Goal: Information Seeking & Learning: Learn about a topic

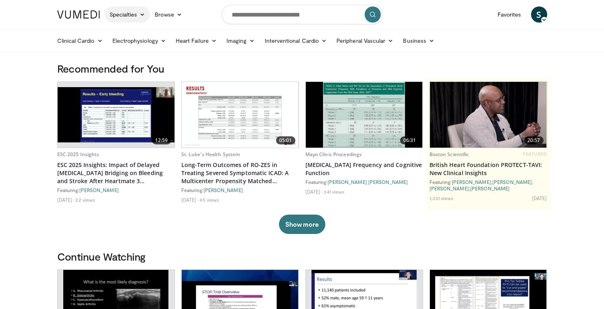
click at [131, 17] on link "Specialties" at bounding box center [128, 14] width 46 height 16
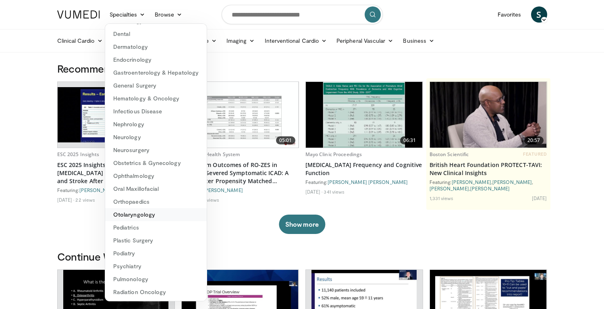
scroll to position [90, 0]
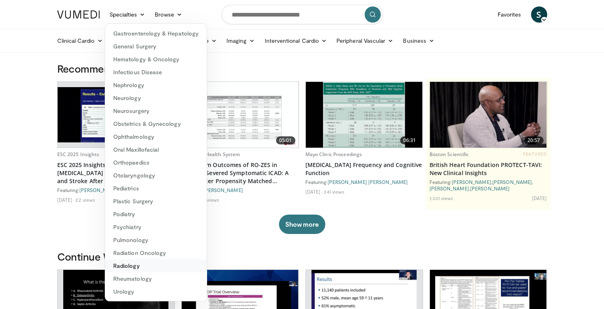
click at [135, 266] on link "Radiology" at bounding box center [156, 265] width 102 height 13
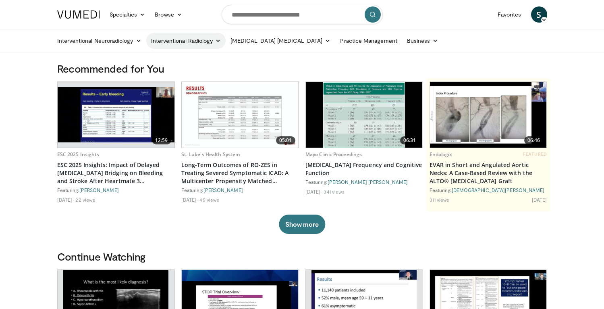
click at [164, 39] on link "Interventional Radiology" at bounding box center [186, 41] width 80 height 16
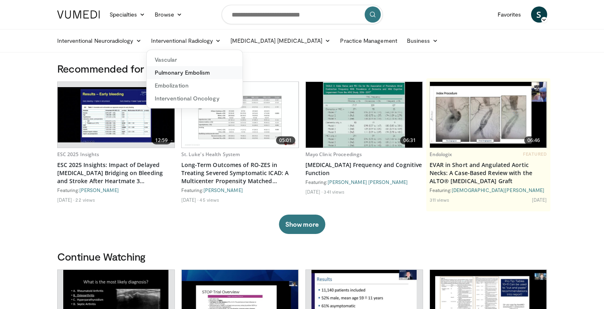
click at [174, 72] on link "Pulmonary Embolism" at bounding box center [195, 72] width 96 height 13
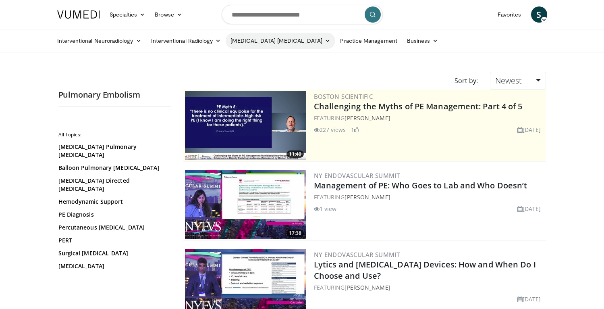
click at [255, 43] on link "[MEDICAL_DATA] [MEDICAL_DATA]" at bounding box center [281, 41] width 110 height 16
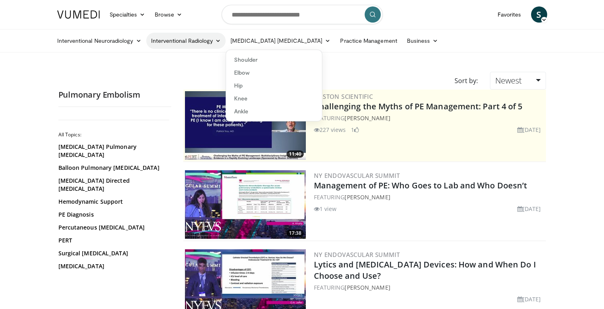
click at [186, 44] on link "Interventional Radiology" at bounding box center [186, 41] width 80 height 16
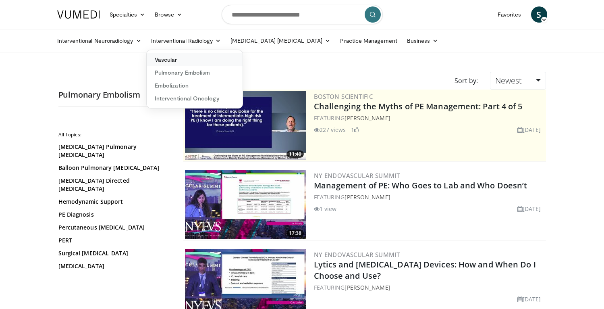
click at [181, 60] on link "Vascular" at bounding box center [195, 59] width 96 height 13
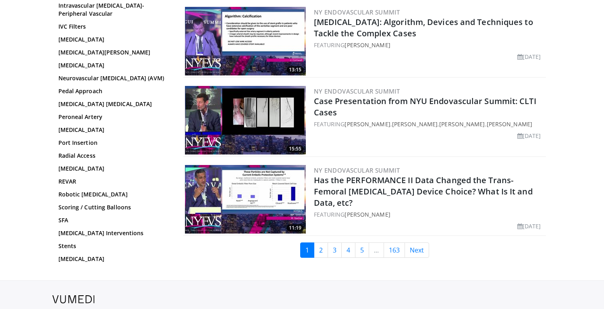
scroll to position [1915, 0]
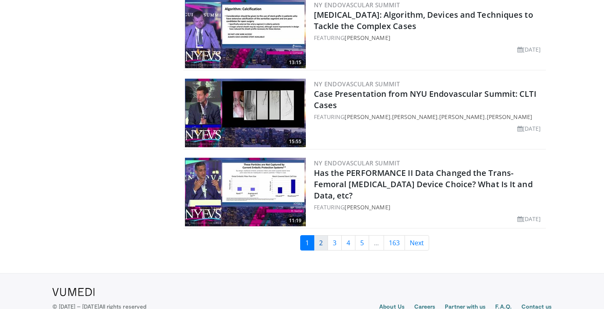
click at [321, 236] on link "2" at bounding box center [321, 242] width 14 height 15
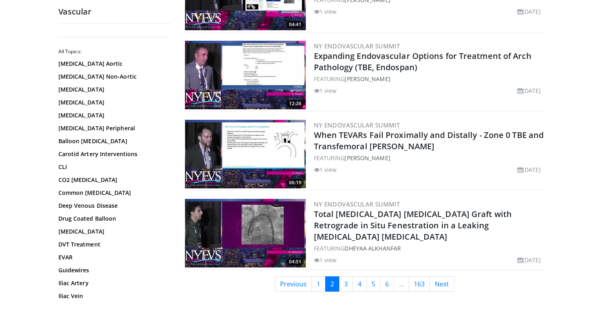
scroll to position [1935, 0]
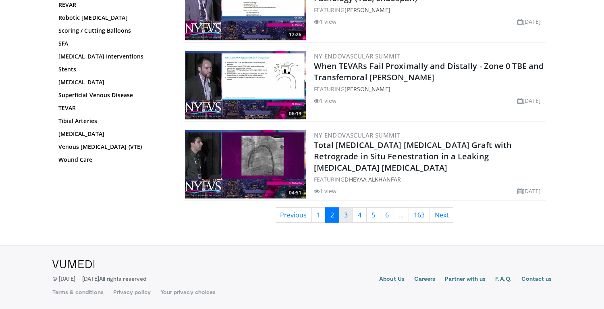
click at [347, 214] on link "3" at bounding box center [346, 214] width 14 height 15
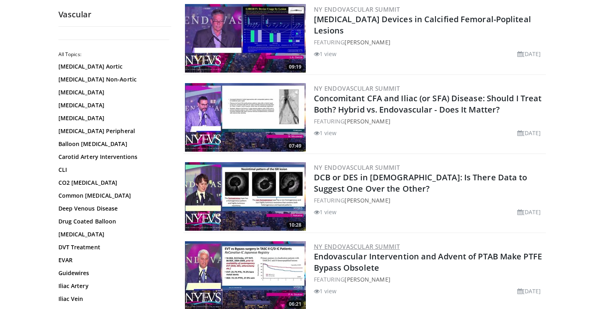
scroll to position [1935, 0]
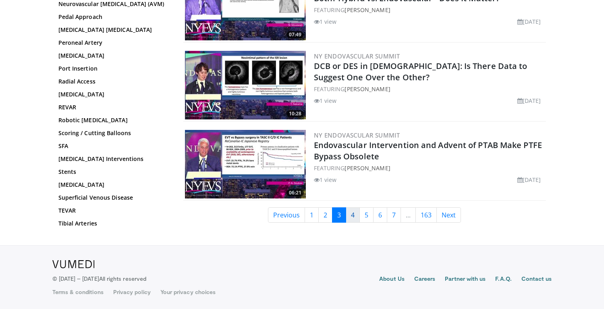
click at [355, 214] on link "4" at bounding box center [353, 214] width 14 height 15
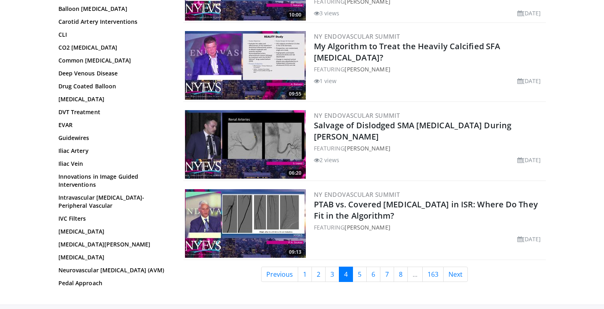
scroll to position [1904, 0]
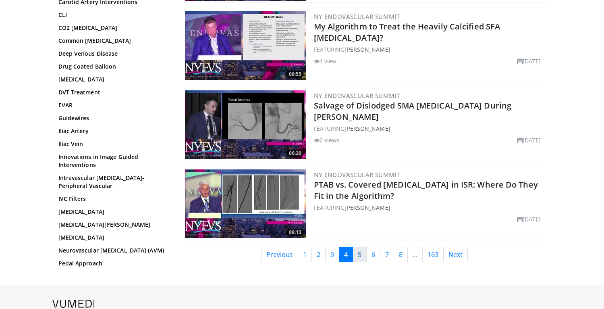
click at [360, 251] on link "5" at bounding box center [359, 254] width 14 height 15
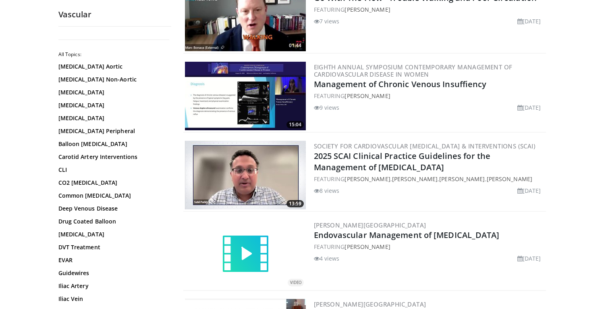
scroll to position [1943, 0]
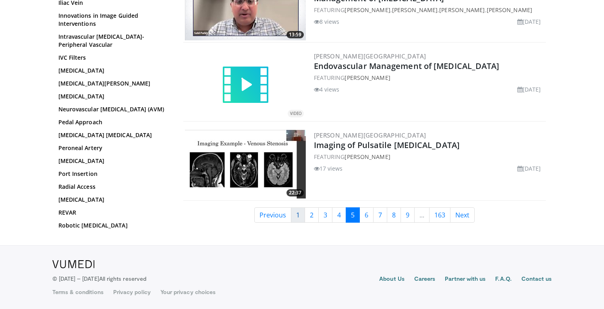
click at [297, 217] on link "1" at bounding box center [298, 214] width 14 height 15
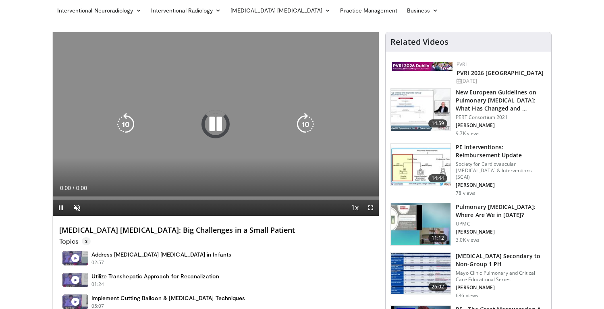
scroll to position [41, 0]
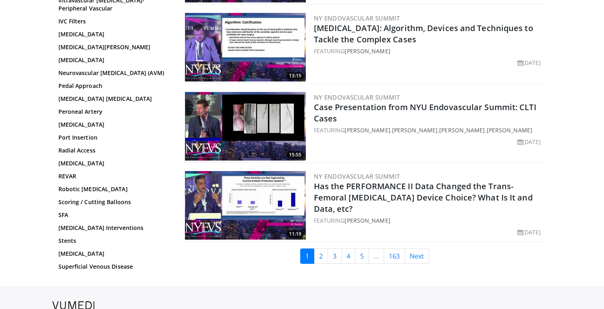
scroll to position [1935, 0]
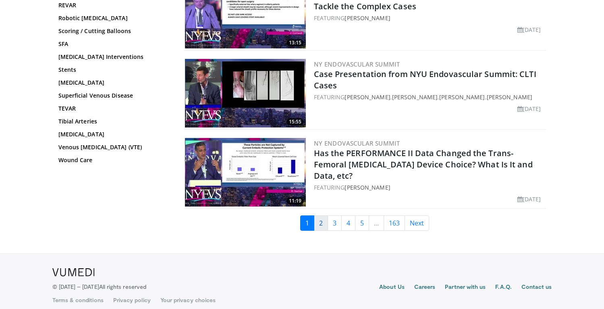
click at [319, 216] on link "2" at bounding box center [321, 222] width 14 height 15
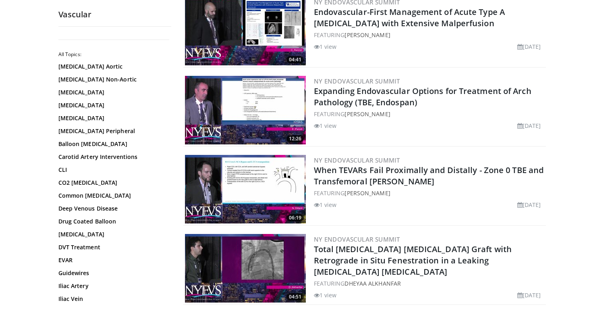
scroll to position [1935, 0]
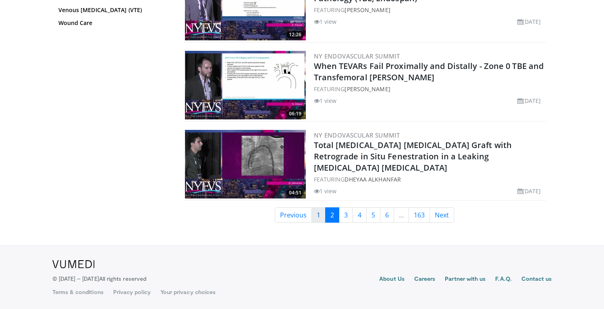
click at [322, 215] on link "1" at bounding box center [318, 214] width 14 height 15
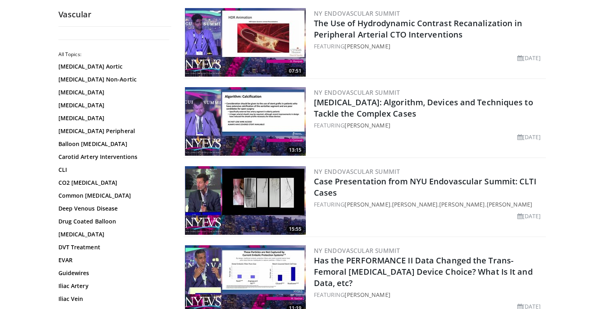
scroll to position [1935, 0]
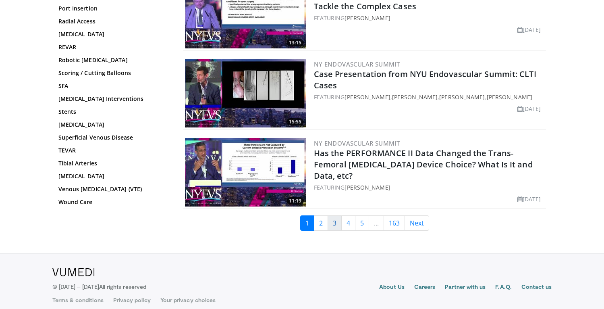
click at [339, 217] on link "3" at bounding box center [334, 222] width 14 height 15
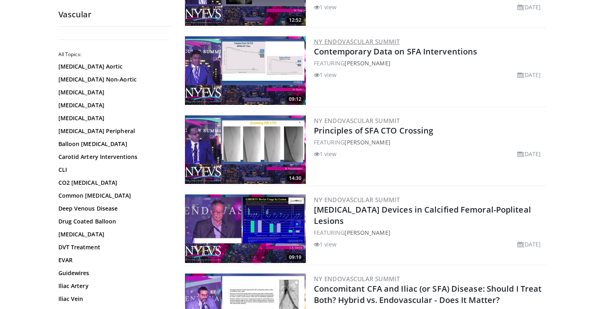
scroll to position [1662, 0]
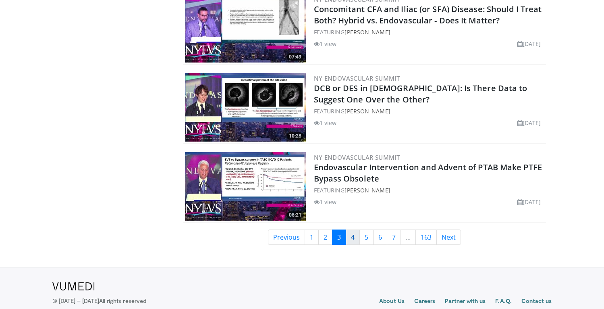
click at [350, 239] on link "4" at bounding box center [353, 236] width 14 height 15
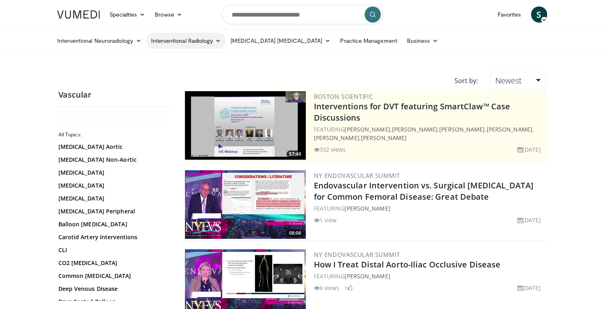
click at [203, 45] on link "Interventional Radiology" at bounding box center [186, 41] width 80 height 16
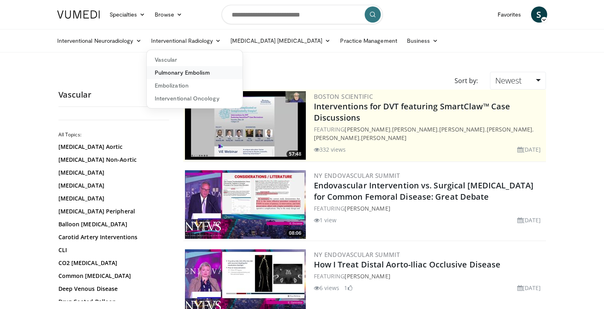
click at [191, 69] on link "Pulmonary Embolism" at bounding box center [195, 72] width 96 height 13
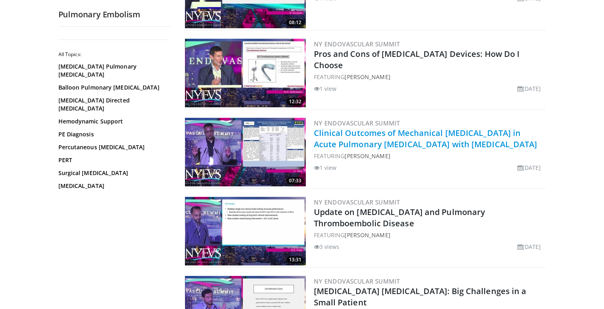
scroll to position [345, 0]
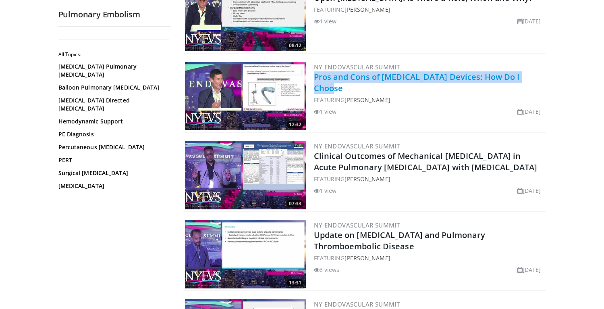
copy link "Pros and Cons of Thrombectomy Devices: How Do I Choose"
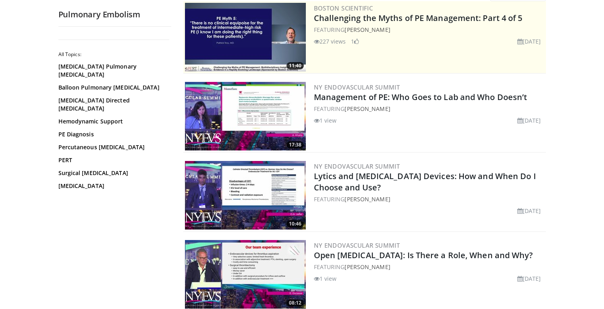
scroll to position [0, 0]
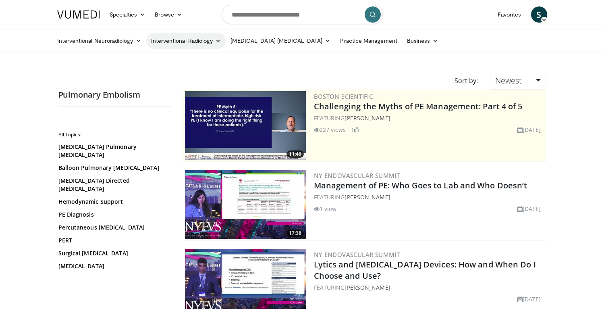
click at [197, 40] on link "Interventional Radiology" at bounding box center [186, 41] width 80 height 16
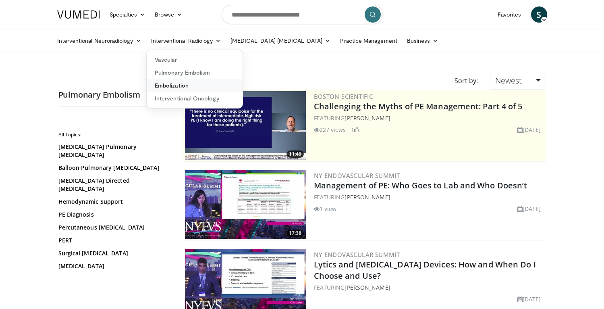
click at [178, 79] on link "Embolization" at bounding box center [195, 85] width 96 height 13
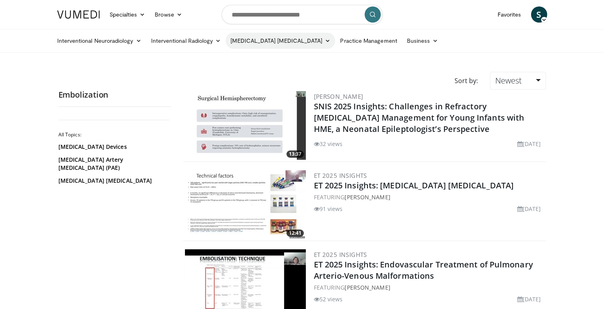
click at [254, 41] on link "[MEDICAL_DATA] [MEDICAL_DATA]" at bounding box center [281, 41] width 110 height 16
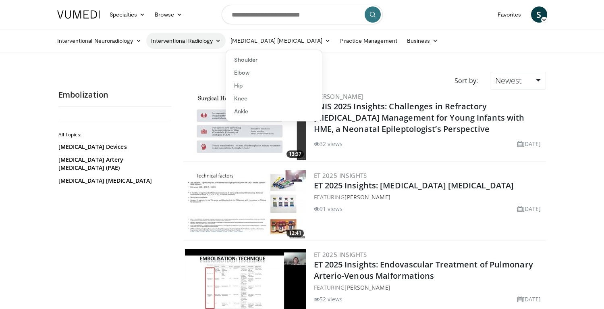
click at [184, 43] on link "Interventional Radiology" at bounding box center [186, 41] width 80 height 16
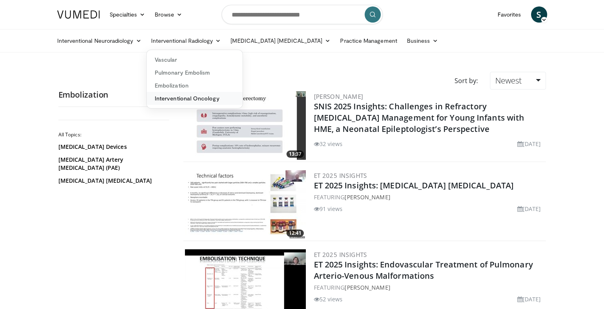
click at [183, 98] on link "Interventional Oncology" at bounding box center [195, 98] width 96 height 13
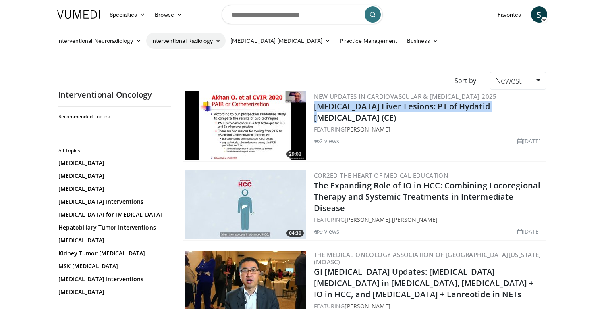
click at [174, 46] on link "Interventional Radiology" at bounding box center [186, 41] width 80 height 16
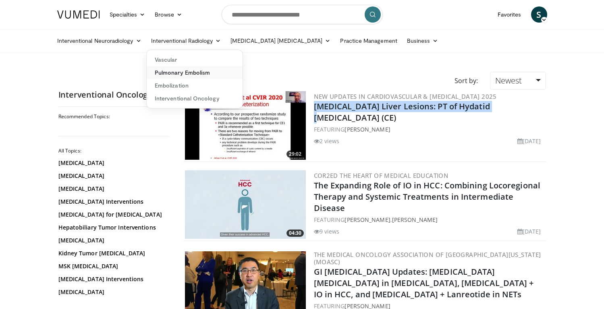
click at [176, 74] on link "Pulmonary Embolism" at bounding box center [195, 72] width 96 height 13
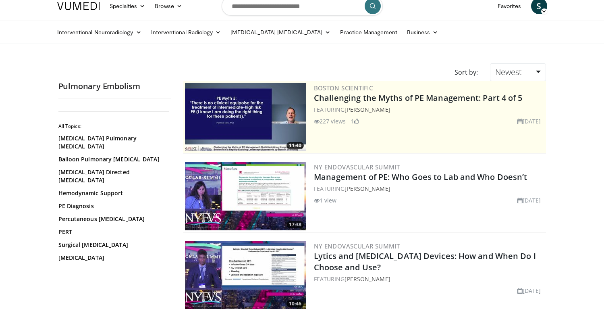
scroll to position [15, 0]
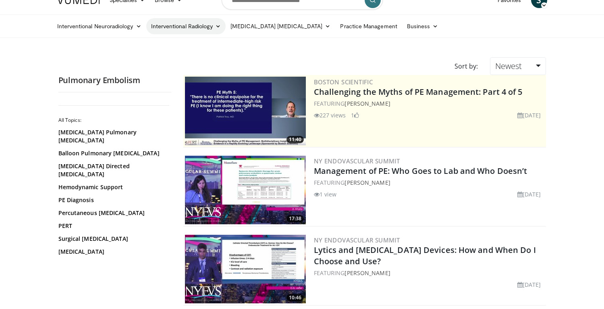
click at [191, 33] on ul "Interventional Neuroradiology Brain Head & Neck Spine Interventional Radiology …" at bounding box center [301, 26] width 499 height 23
click at [190, 31] on link "Interventional Radiology" at bounding box center [186, 26] width 80 height 16
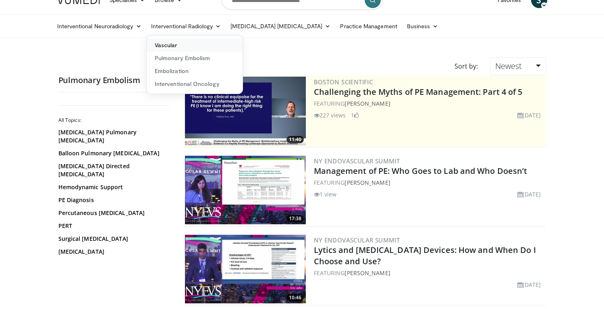
click at [187, 41] on link "Vascular" at bounding box center [195, 45] width 96 height 13
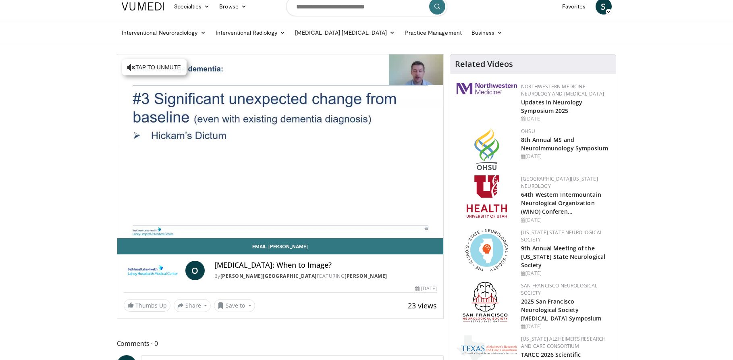
scroll to position [8, 0]
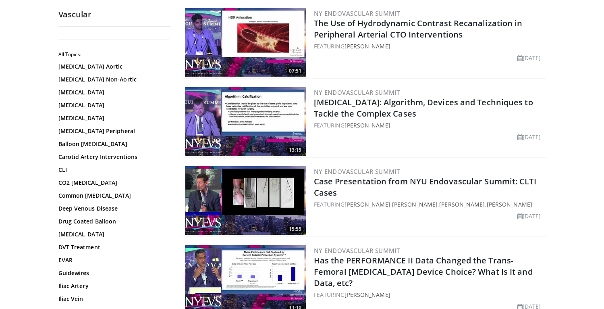
scroll to position [1935, 0]
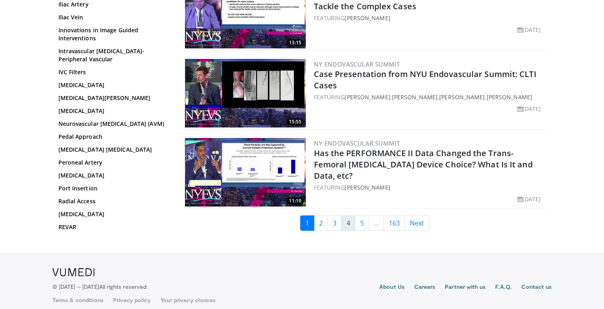
click at [347, 215] on link "4" at bounding box center [348, 222] width 14 height 15
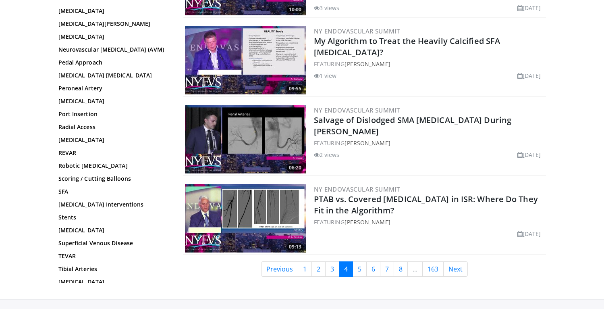
scroll to position [1943, 0]
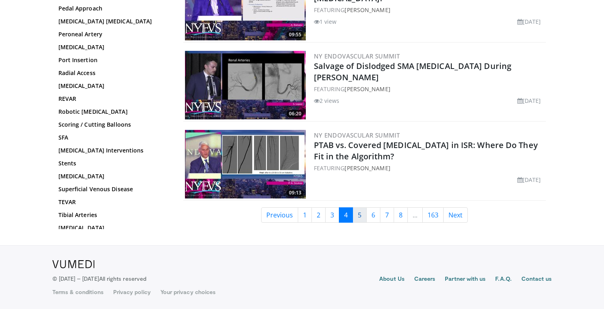
click at [362, 213] on link "5" at bounding box center [359, 214] width 14 height 15
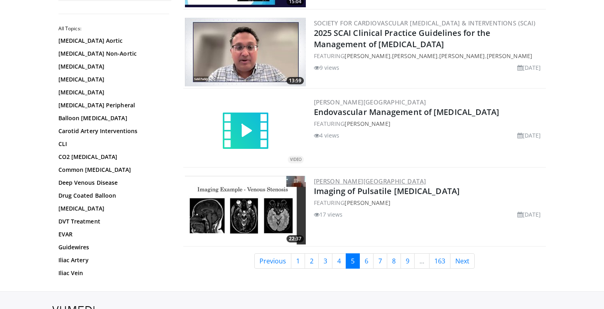
scroll to position [1902, 0]
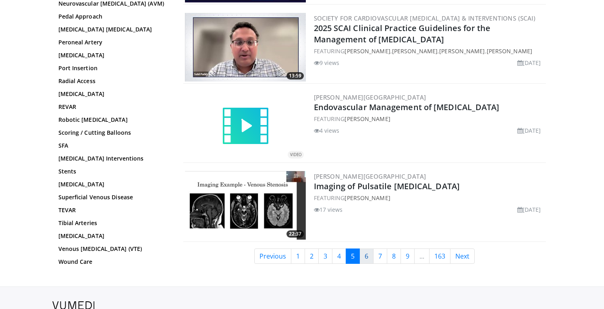
click at [367, 257] on link "6" at bounding box center [366, 255] width 14 height 15
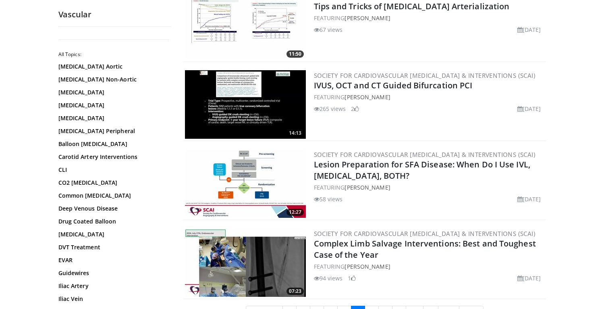
scroll to position [1935, 0]
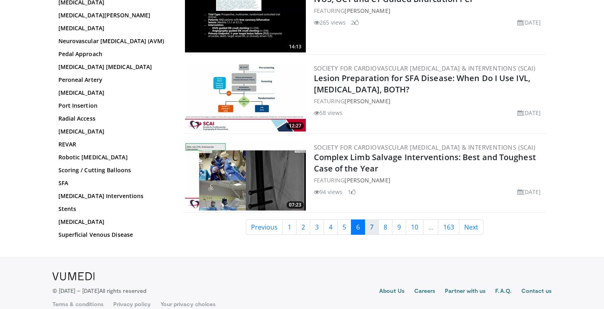
click at [366, 219] on link "7" at bounding box center [372, 226] width 14 height 15
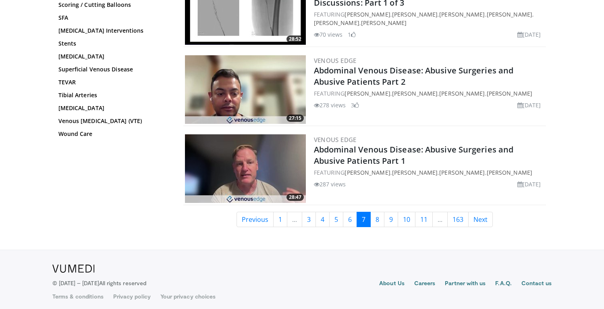
scroll to position [1935, 0]
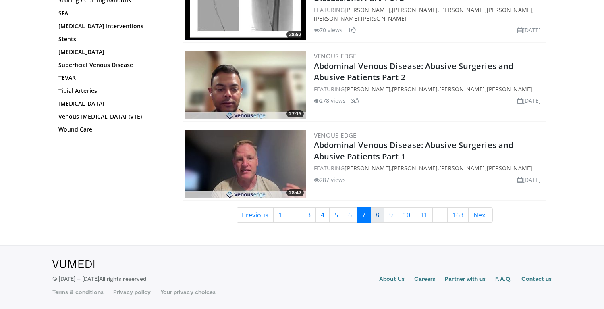
click at [373, 213] on link "8" at bounding box center [377, 214] width 14 height 15
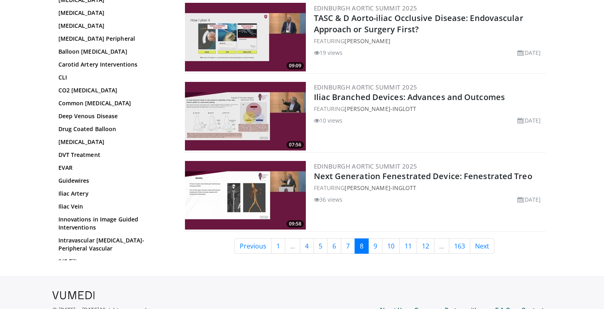
scroll to position [1935, 0]
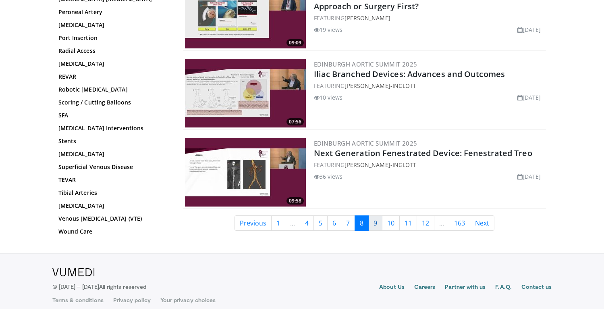
click at [377, 217] on link "9" at bounding box center [375, 222] width 14 height 15
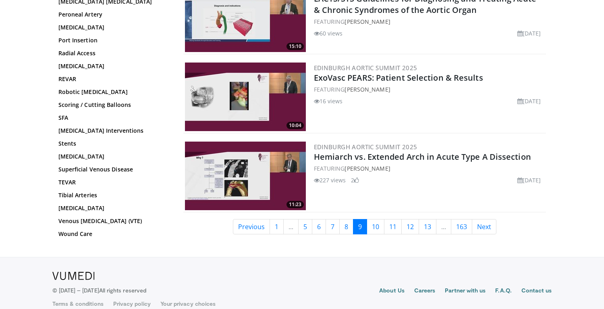
scroll to position [1935, 0]
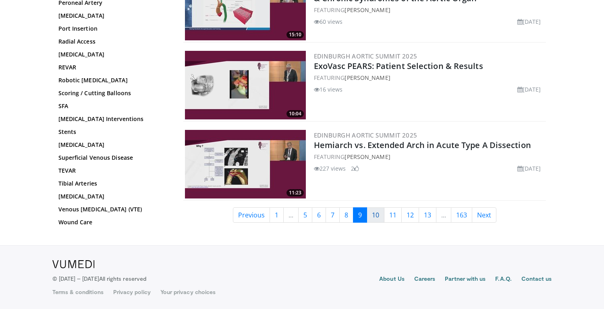
click at [378, 217] on link "10" at bounding box center [376, 214] width 18 height 15
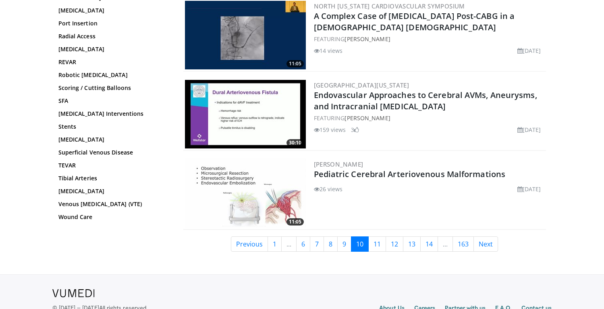
scroll to position [1916, 0]
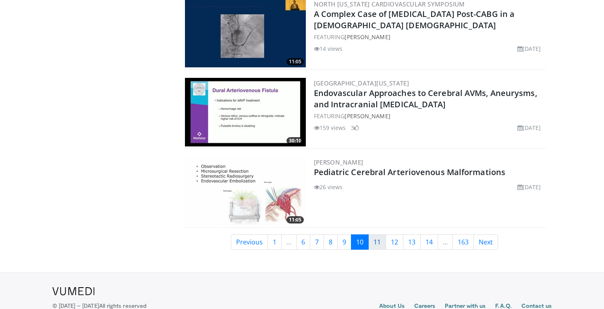
click at [379, 234] on link "11" at bounding box center [377, 241] width 18 height 15
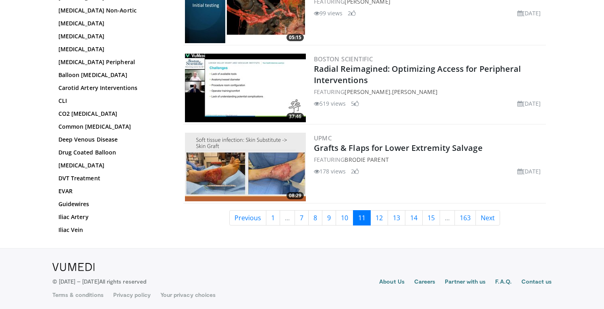
scroll to position [1935, 0]
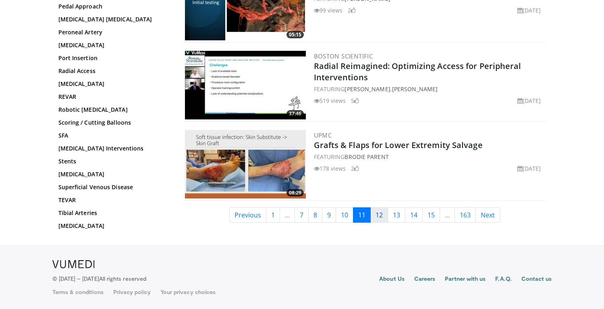
click at [373, 218] on link "12" at bounding box center [379, 214] width 18 height 15
click at [376, 217] on link "12" at bounding box center [379, 214] width 18 height 15
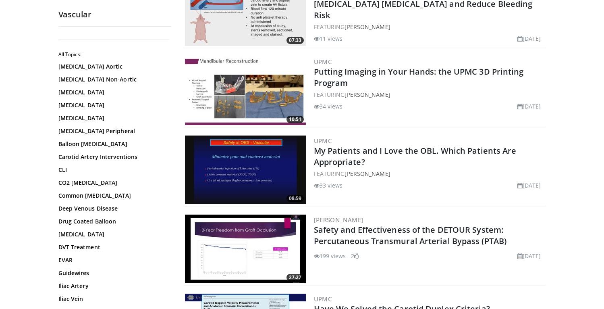
scroll to position [330, 0]
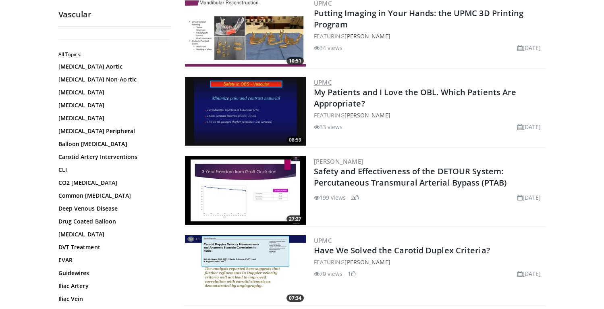
click at [329, 83] on link "UPMC" at bounding box center [323, 82] width 18 height 8
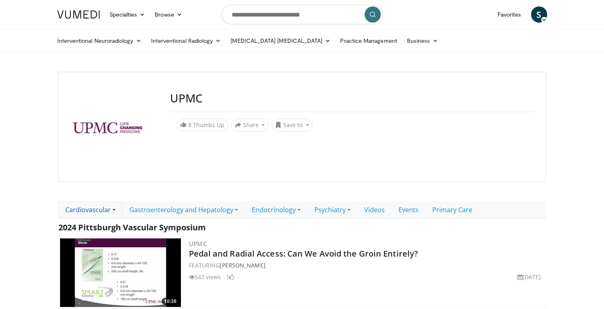
click at [107, 212] on link "Cardiovascular" at bounding box center [90, 209] width 64 height 17
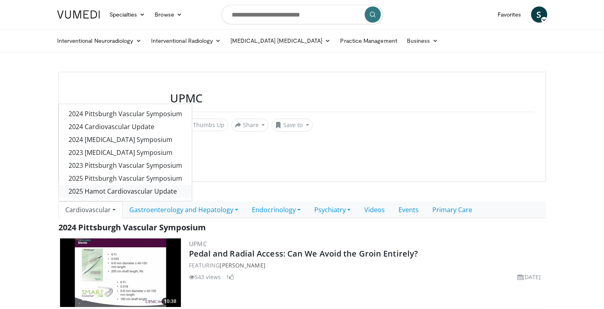
click at [64, 191] on link "2025 Hamot Cardiovascular Update" at bounding box center [125, 190] width 133 height 13
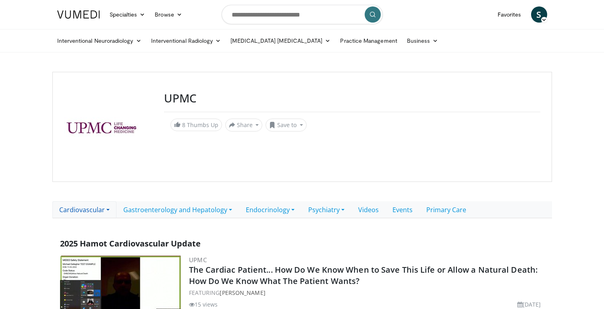
click at [95, 211] on link "Cardiovascular" at bounding box center [84, 209] width 64 height 17
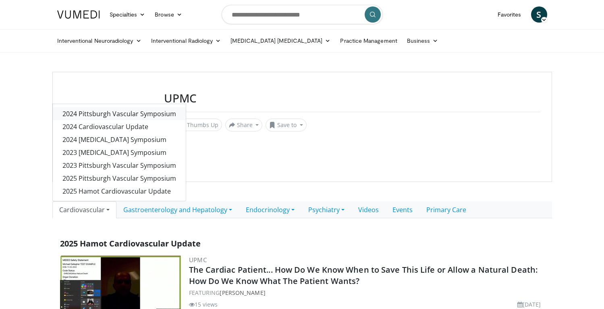
click at [136, 110] on link "2024 Pittsburgh Vascular Symposium" at bounding box center [119, 113] width 133 height 13
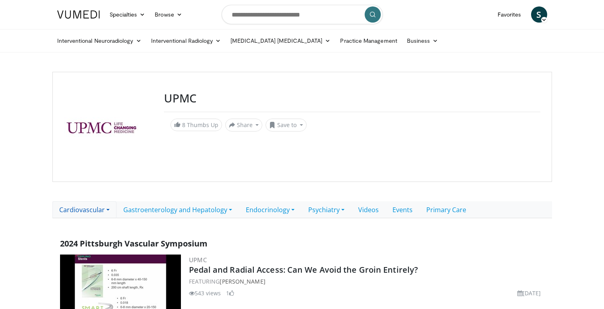
click at [80, 212] on link "Cardiovascular" at bounding box center [84, 209] width 64 height 17
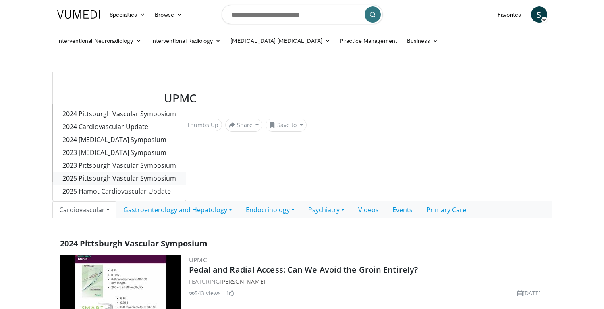
click at [101, 182] on link "2025 Pittsburgh Vascular Symposium" at bounding box center [119, 178] width 133 height 13
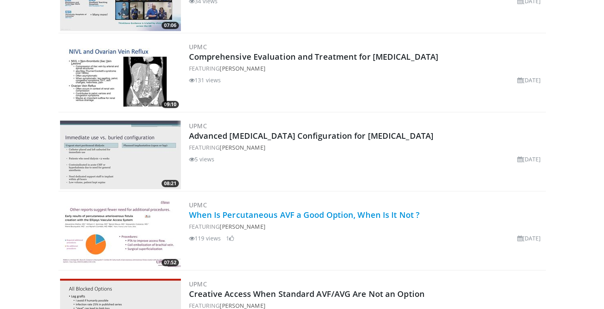
scroll to position [610, 0]
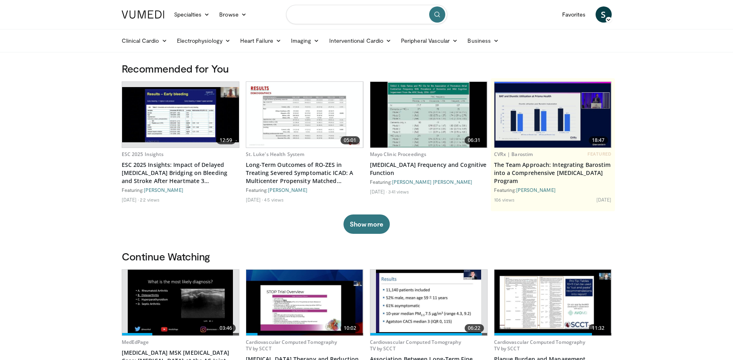
click at [307, 12] on input "Search topics, interventions" at bounding box center [366, 14] width 161 height 19
type input "****"
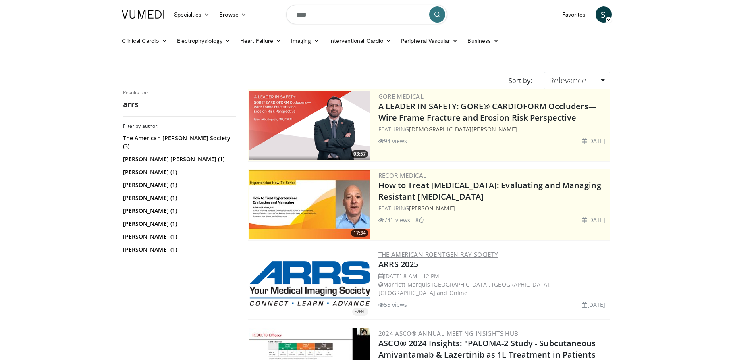
click at [403, 253] on link "The American Roentgen Ray Society" at bounding box center [438, 254] width 120 height 8
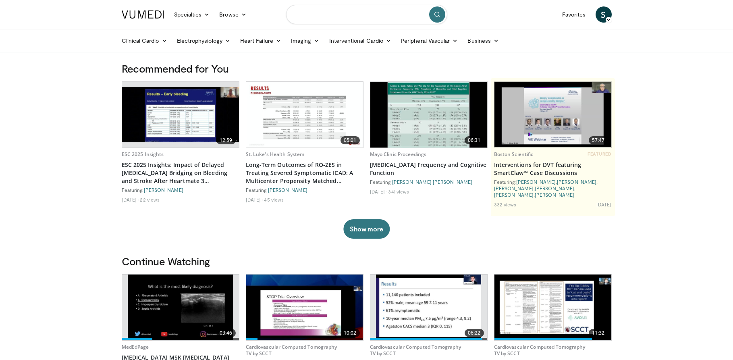
click at [329, 17] on input "Search topics, interventions" at bounding box center [366, 14] width 161 height 19
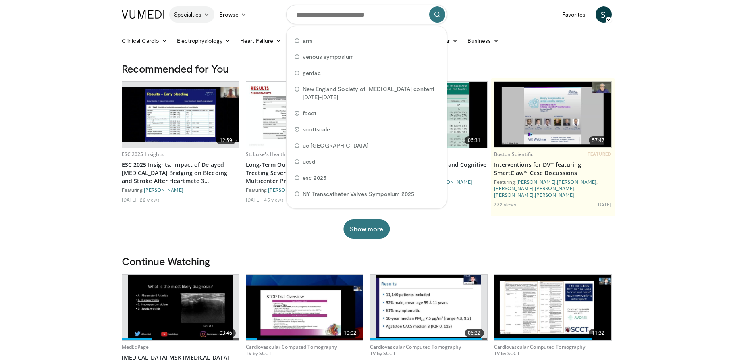
click at [208, 13] on icon at bounding box center [207, 15] width 6 height 6
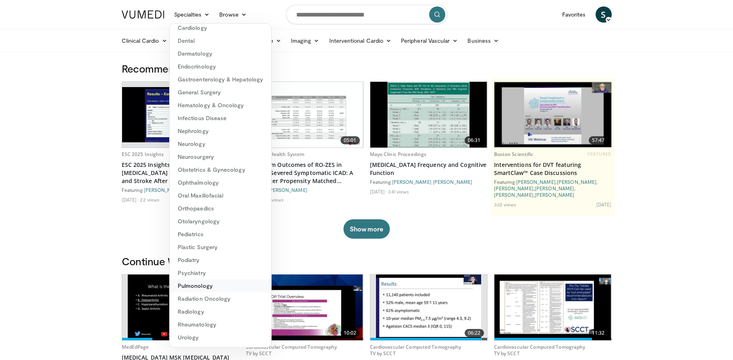
scroll to position [1, 0]
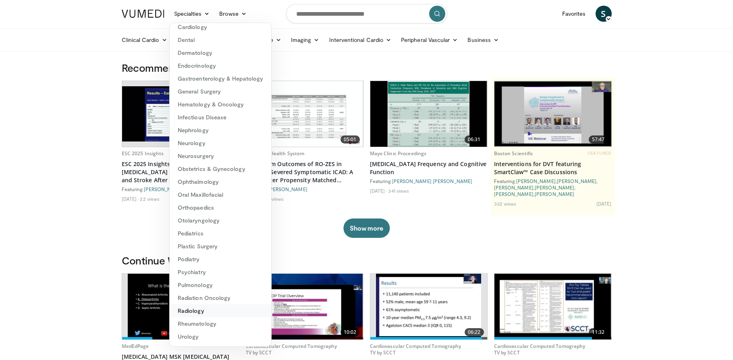
drag, startPoint x: 199, startPoint y: 307, endPoint x: 205, endPoint y: 305, distance: 6.1
click at [199, 307] on link "Radiology" at bounding box center [221, 310] width 102 height 13
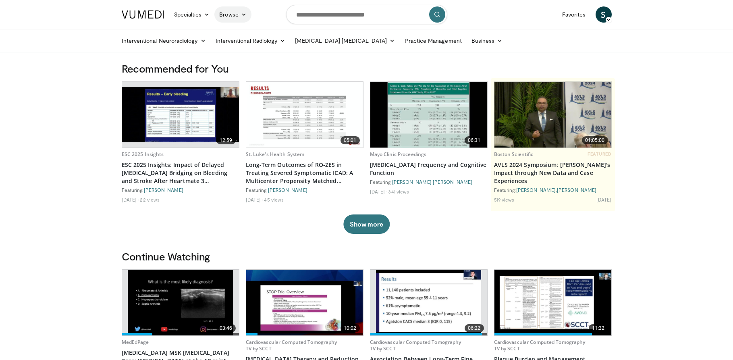
click at [222, 15] on link "Browse" at bounding box center [232, 14] width 37 height 16
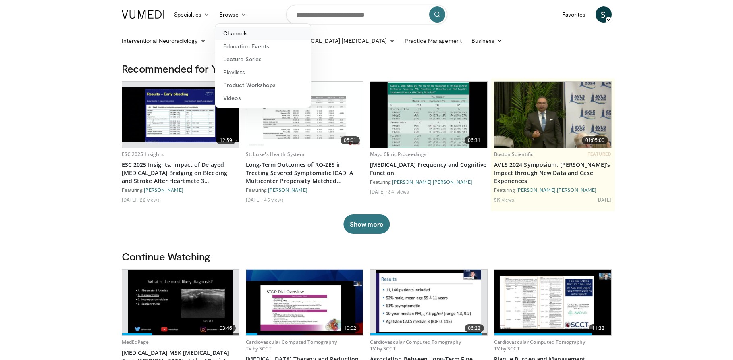
click at [244, 30] on link "Channels" at bounding box center [263, 33] width 96 height 13
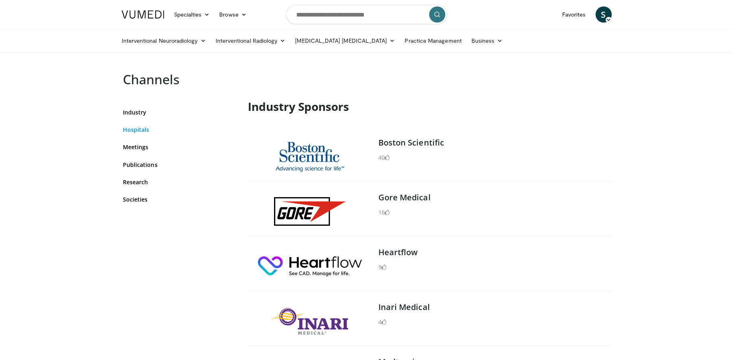
click at [143, 131] on link "Hospitals" at bounding box center [179, 129] width 113 height 8
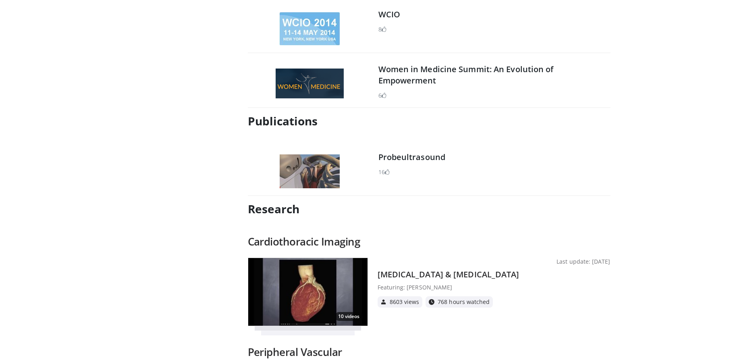
scroll to position [5275, 0]
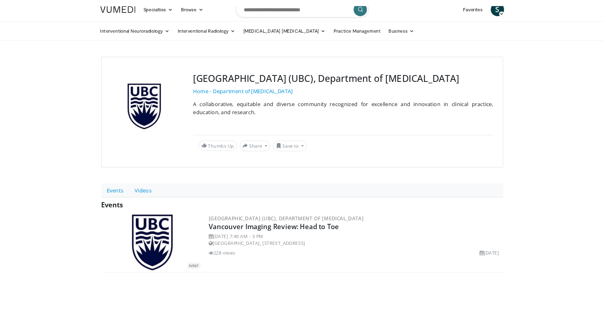
scroll to position [23, 0]
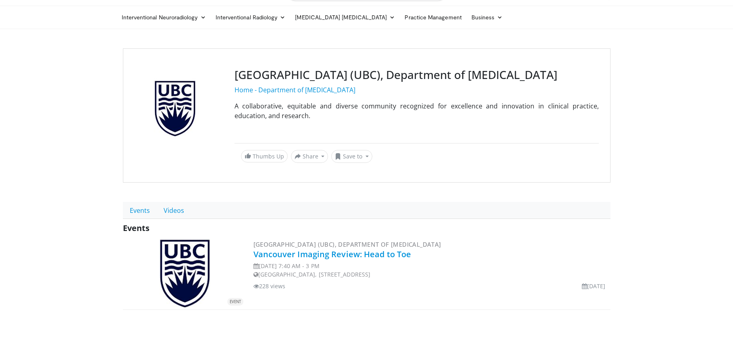
click at [305, 254] on link "Vancouver Imaging Review: Head to Toe" at bounding box center [332, 254] width 158 height 11
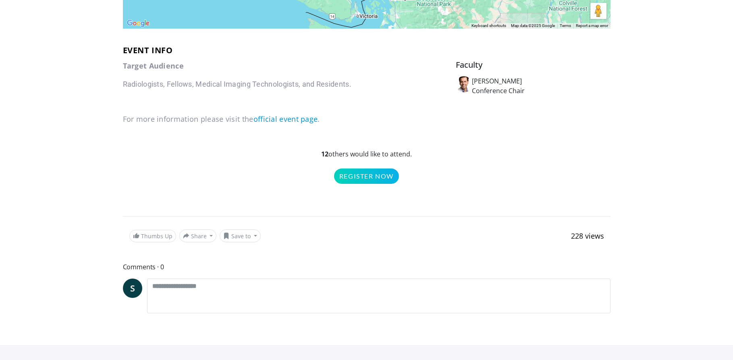
scroll to position [258, 0]
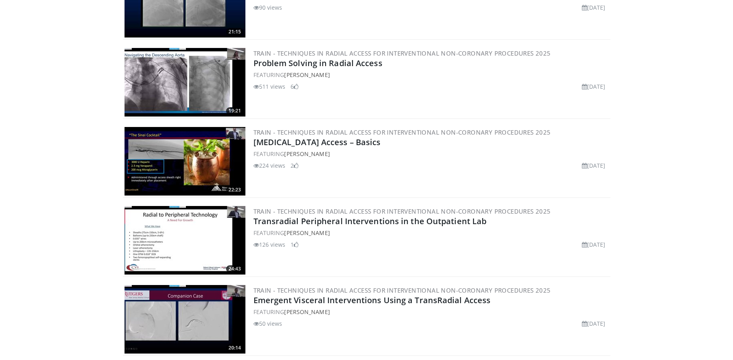
scroll to position [165, 0]
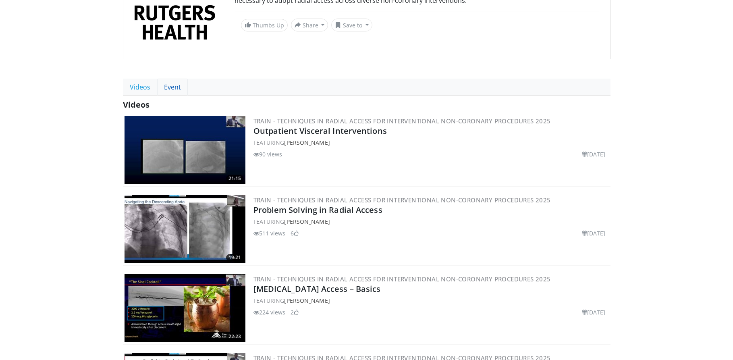
click at [168, 82] on link "Event" at bounding box center [172, 87] width 31 height 17
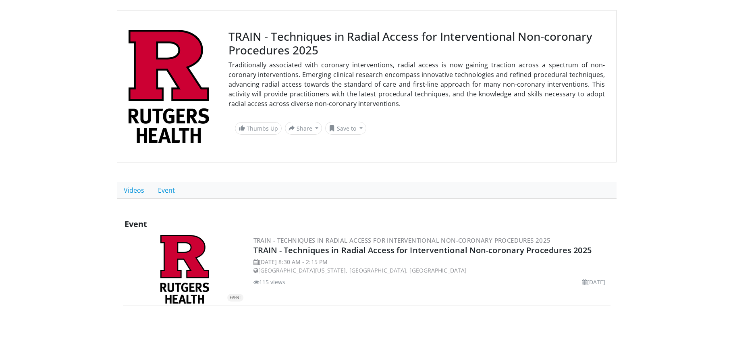
scroll to position [112, 0]
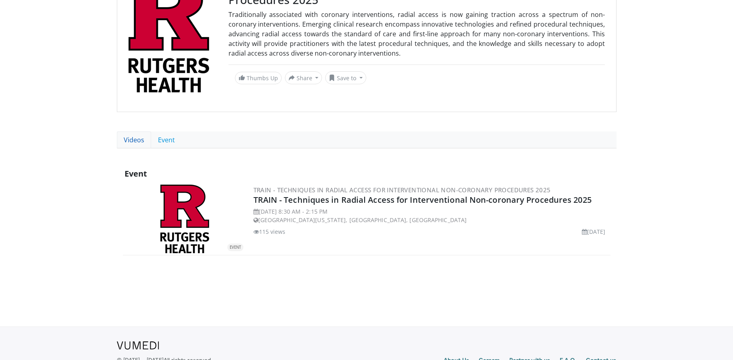
click at [133, 140] on link "Videos" at bounding box center [134, 139] width 34 height 17
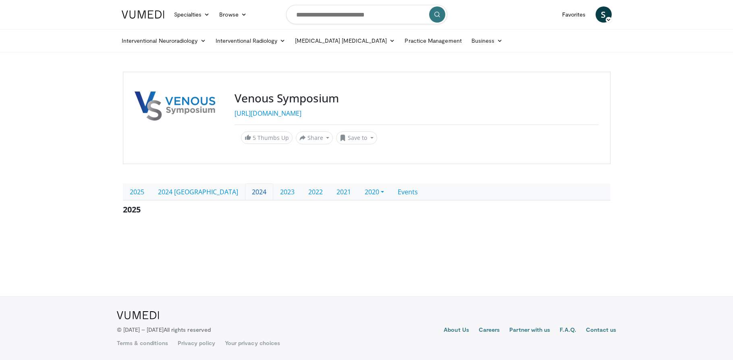
click at [245, 193] on link "2024" at bounding box center [259, 191] width 28 height 17
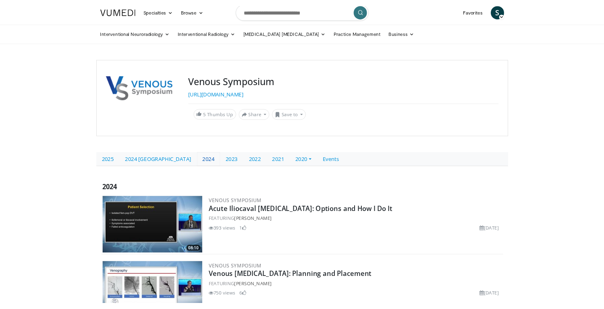
scroll to position [41, 0]
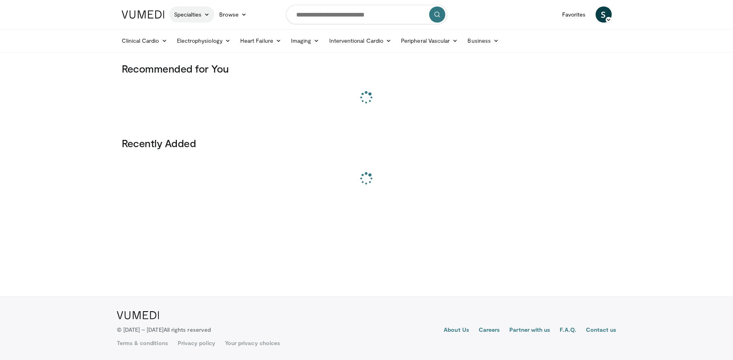
click at [192, 15] on link "Specialties" at bounding box center [192, 14] width 46 height 16
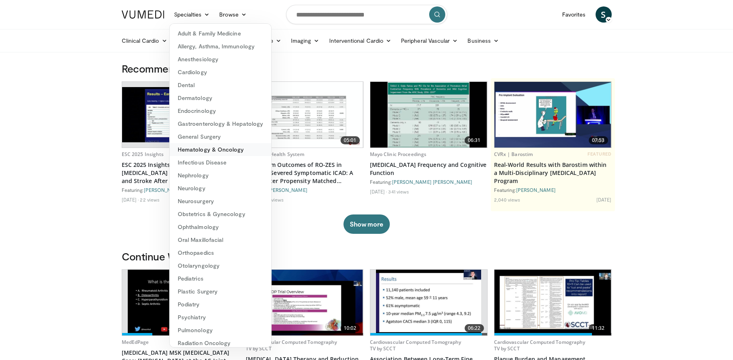
scroll to position [44, 0]
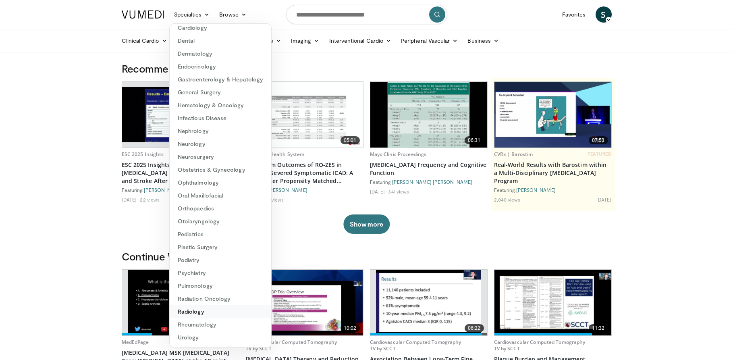
click at [200, 308] on link "Radiology" at bounding box center [221, 311] width 102 height 13
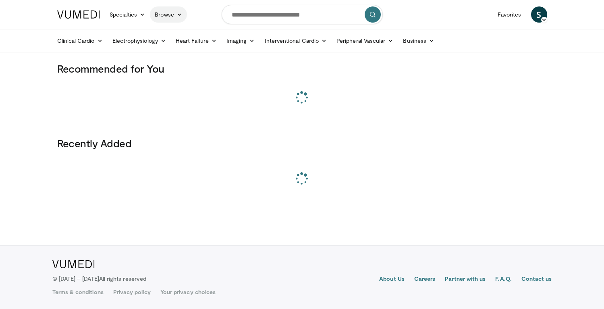
click at [164, 16] on link "Browse" at bounding box center [168, 14] width 37 height 16
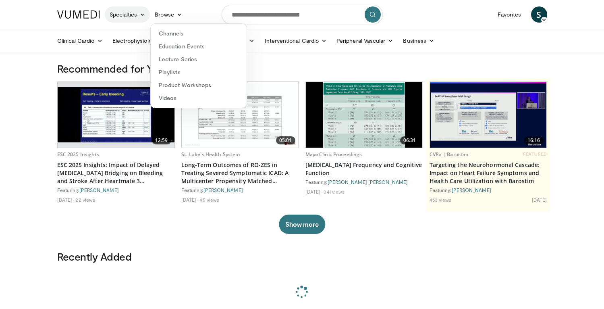
click at [129, 15] on link "Specialties" at bounding box center [128, 14] width 46 height 16
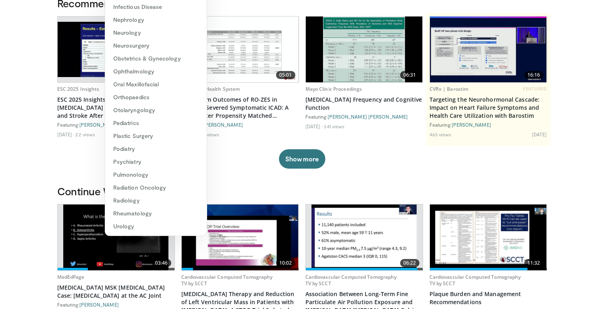
scroll to position [84, 0]
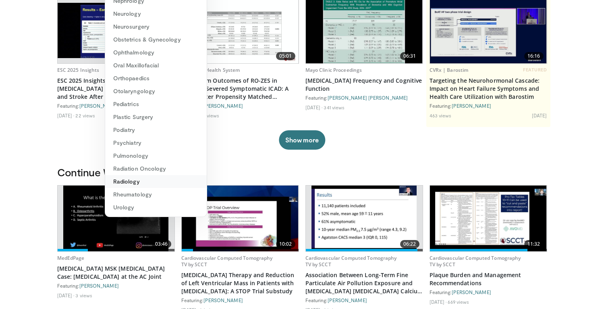
click at [142, 183] on link "Radiology" at bounding box center [156, 181] width 102 height 13
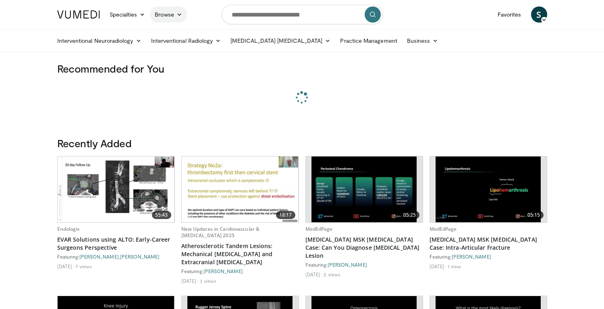
click at [163, 11] on link "Browse" at bounding box center [168, 14] width 37 height 16
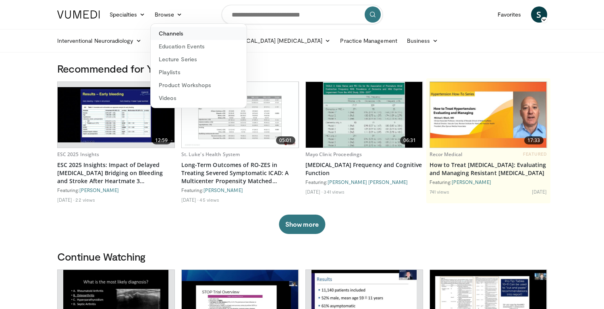
click at [181, 33] on link "Channels" at bounding box center [199, 33] width 96 height 13
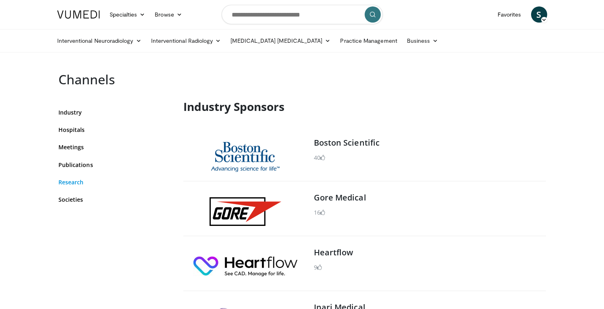
click at [71, 181] on link "Research" at bounding box center [114, 182] width 113 height 8
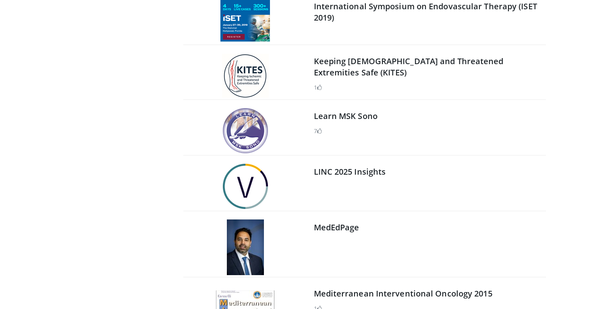
scroll to position [3337, 0]
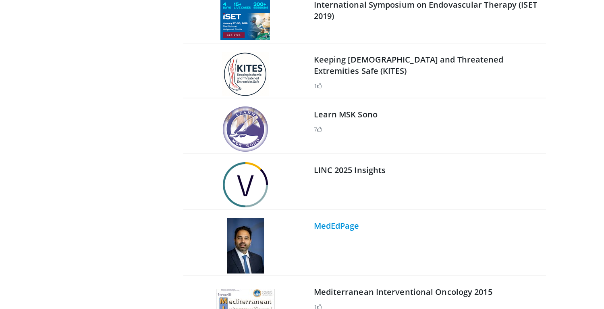
click at [342, 225] on link "MedEdPage" at bounding box center [337, 225] width 46 height 11
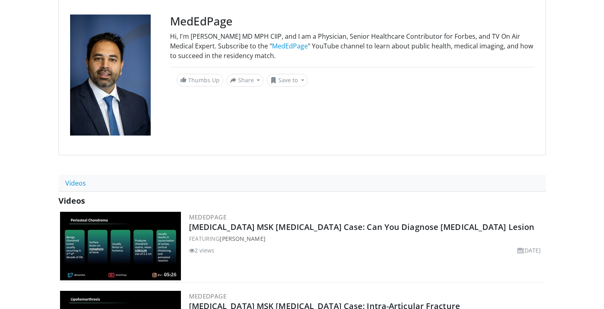
scroll to position [118, 0]
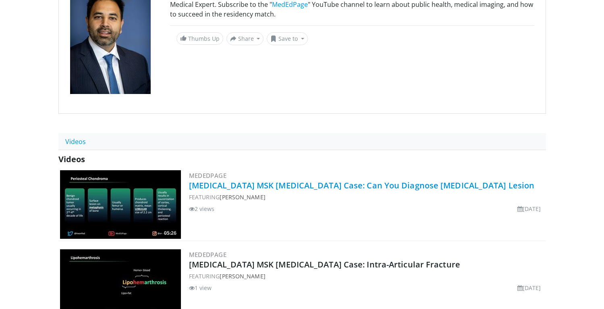
click at [265, 183] on link "Musculoskeletal MSK Radiology Case: Can You Diagnose Femur Lesion" at bounding box center [362, 185] width 346 height 11
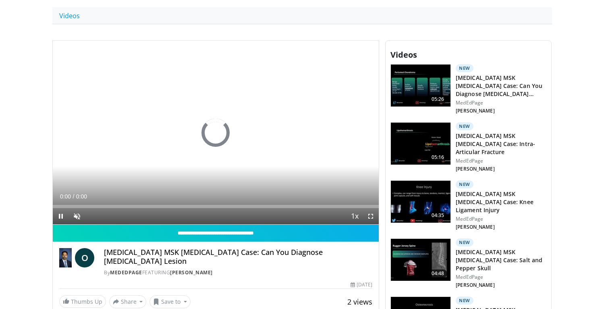
scroll to position [244, 0]
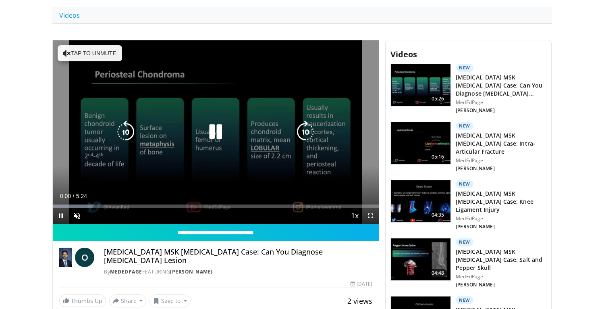
click at [215, 132] on icon "Video Player" at bounding box center [215, 131] width 23 height 23
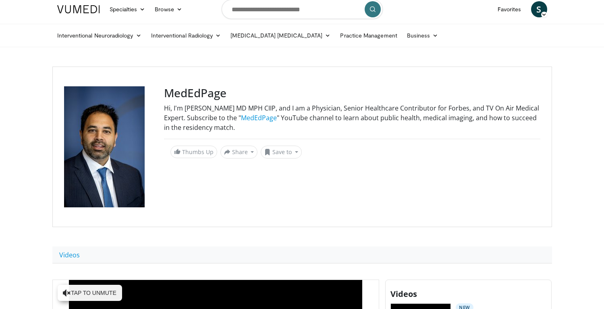
scroll to position [0, 0]
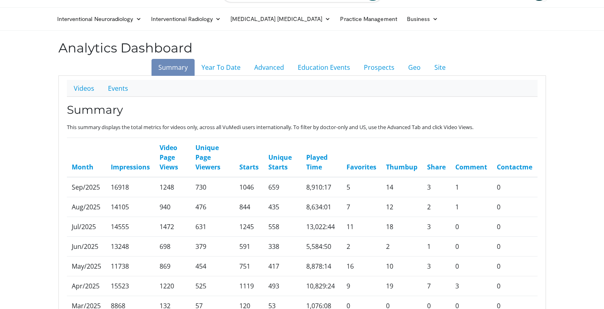
scroll to position [9, 0]
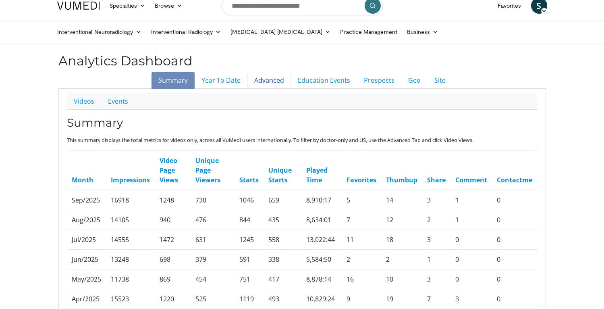
click at [259, 83] on link "Advanced" at bounding box center [269, 80] width 44 height 17
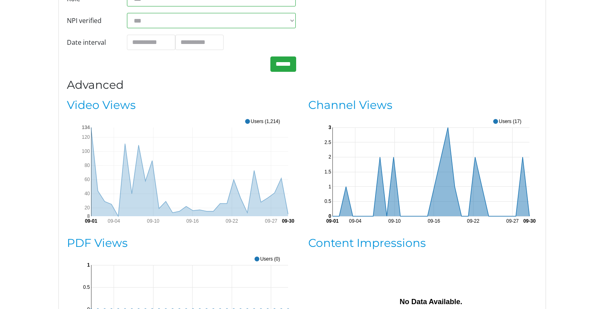
scroll to position [175, 0]
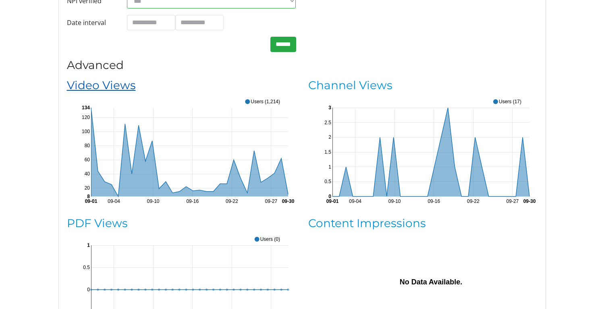
click at [123, 83] on link "Video Views" at bounding box center [101, 85] width 69 height 14
